Goal: Transaction & Acquisition: Book appointment/travel/reservation

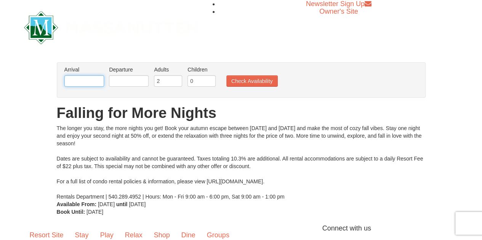
click at [88, 80] on input "text" at bounding box center [84, 80] width 40 height 11
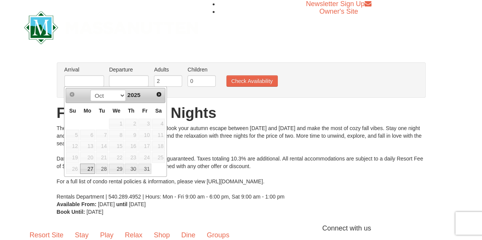
click at [152, 98] on div "Prev Next Oct Nov 2025" at bounding box center [116, 95] width 100 height 15
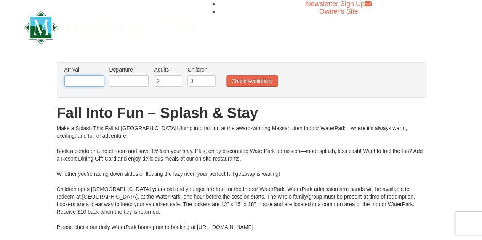
click at [90, 80] on input "text" at bounding box center [84, 80] width 40 height 11
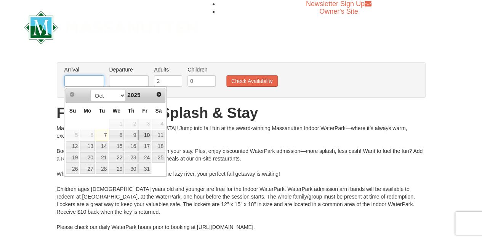
drag, startPoint x: 90, startPoint y: 80, endPoint x: 147, endPoint y: 133, distance: 78.2
click at [147, 133] on body "Browser Not Supported We notice you are using a browser which will not provide …" at bounding box center [241, 204] width 482 height 408
click at [159, 135] on link "11" at bounding box center [158, 135] width 13 height 11
type input "[DATE]"
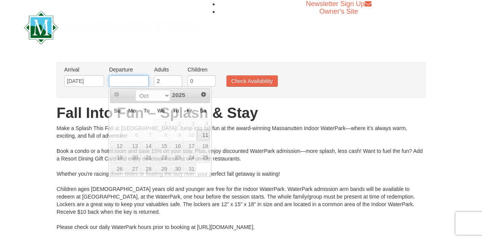
click at [131, 81] on input "text" at bounding box center [129, 80] width 40 height 11
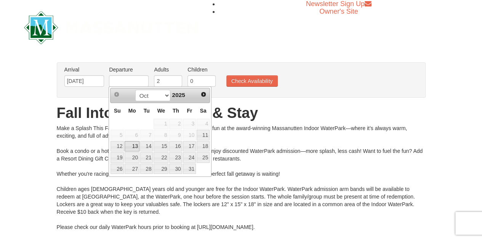
click at [131, 144] on link "13" at bounding box center [132, 146] width 14 height 11
type input "[DATE]"
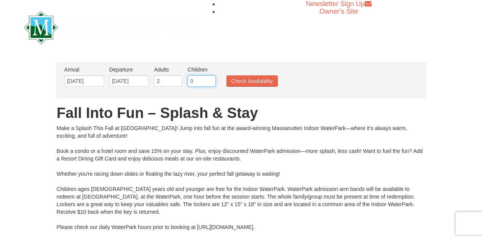
click at [202, 81] on input "0" at bounding box center [201, 80] width 28 height 11
type input "1"
click at [209, 77] on input "1" at bounding box center [201, 80] width 28 height 11
click at [240, 81] on button "Check Availability" at bounding box center [251, 80] width 51 height 11
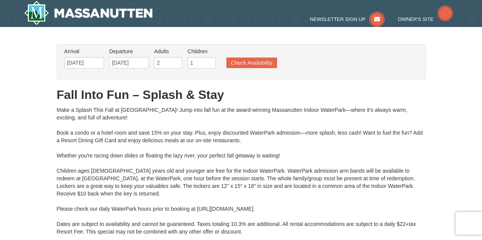
type input "[DATE]"
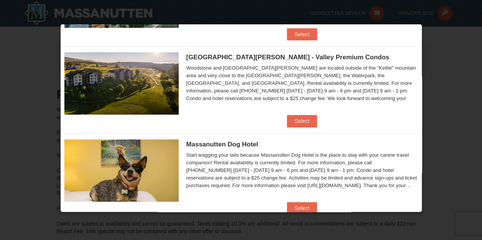
scroll to position [450, 0]
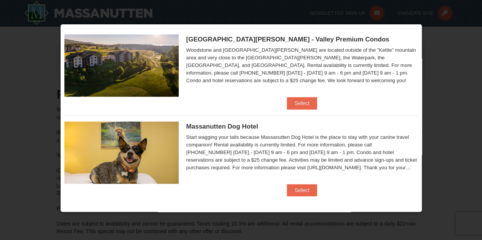
drag, startPoint x: 422, startPoint y: 195, endPoint x: 422, endPoint y: 205, distance: 10.7
click at [422, 205] on div at bounding box center [241, 120] width 482 height 240
click at [303, 97] on button "Select" at bounding box center [302, 103] width 30 height 12
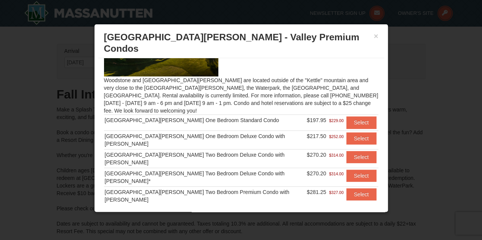
scroll to position [67, 0]
